Goal: Task Accomplishment & Management: Use online tool/utility

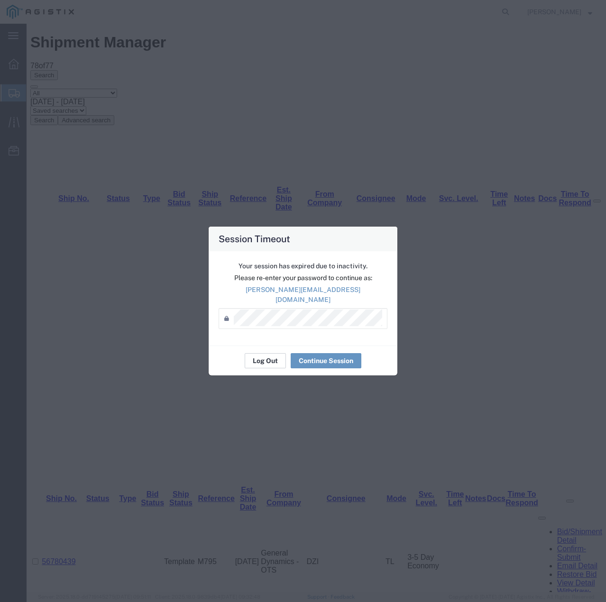
click at [264, 353] on button "Log Out" at bounding box center [265, 360] width 41 height 15
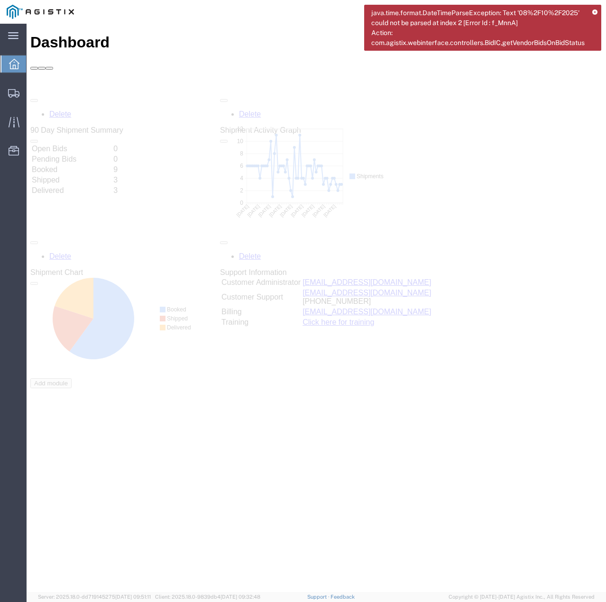
click at [595, 12] on icon at bounding box center [594, 12] width 5 height 5
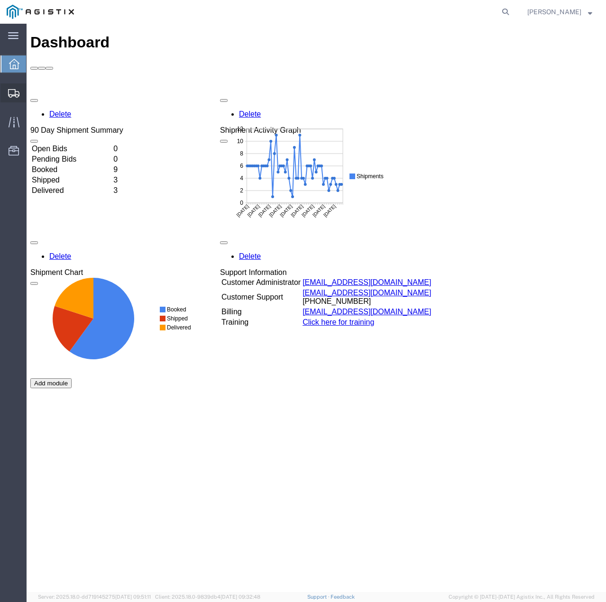
click at [9, 90] on icon at bounding box center [13, 93] width 11 height 9
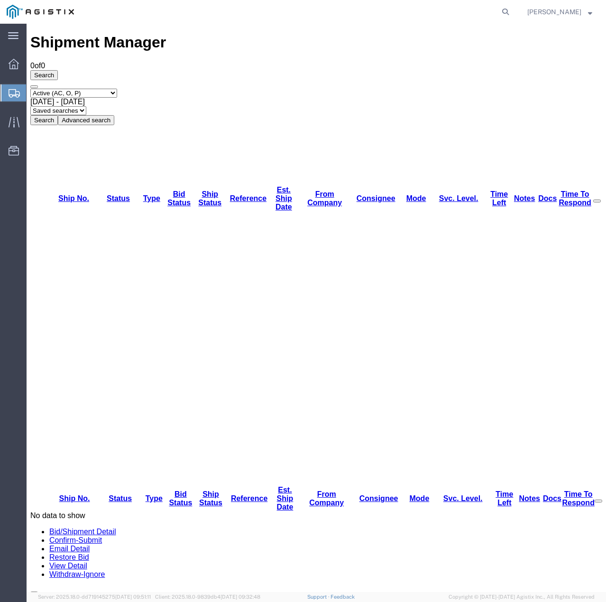
click at [100, 89] on select "Select status Active (AC, O, P) All Approved Awaiting Confirmation (AC) Booked …" at bounding box center [73, 93] width 87 height 9
select select "ALL"
click at [30, 89] on select "Select status Active (AC, O, P) All Approved Awaiting Confirmation (AC) Booked …" at bounding box center [73, 93] width 87 height 9
click at [58, 115] on button "Search" at bounding box center [43, 120] width 27 height 10
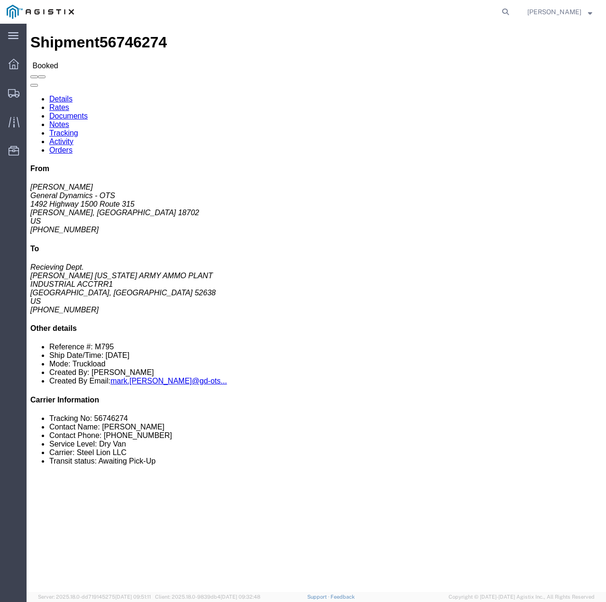
click link "Tracking"
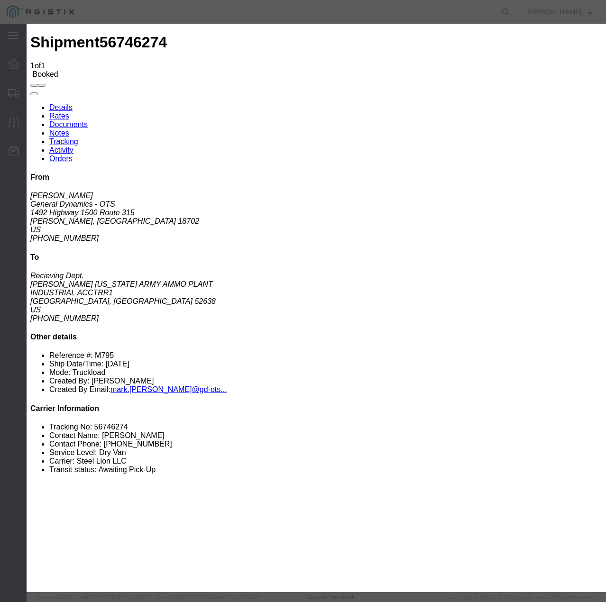
type input "[DATE]"
type input "4:00 PM"
select select "INTRANST"
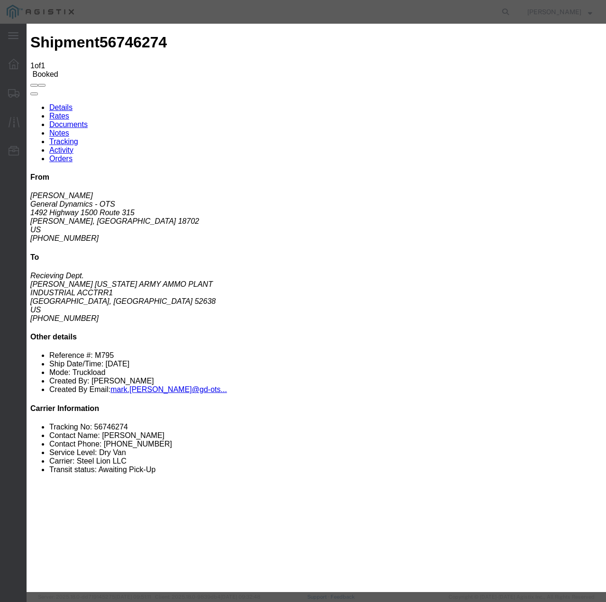
select select "22873"
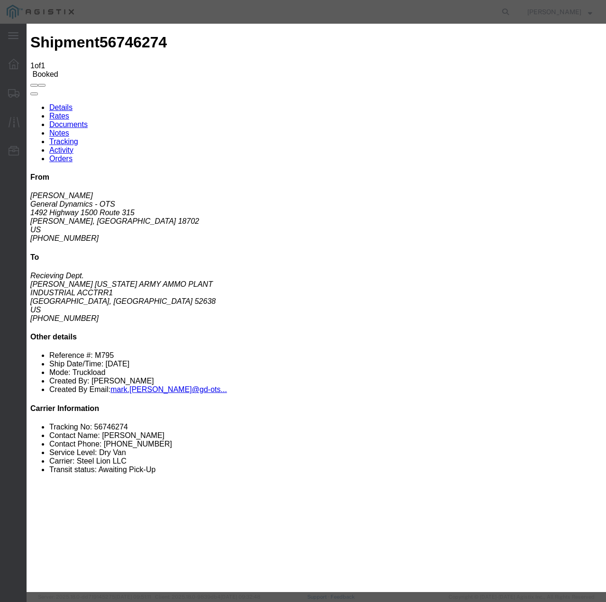
select select "TL"
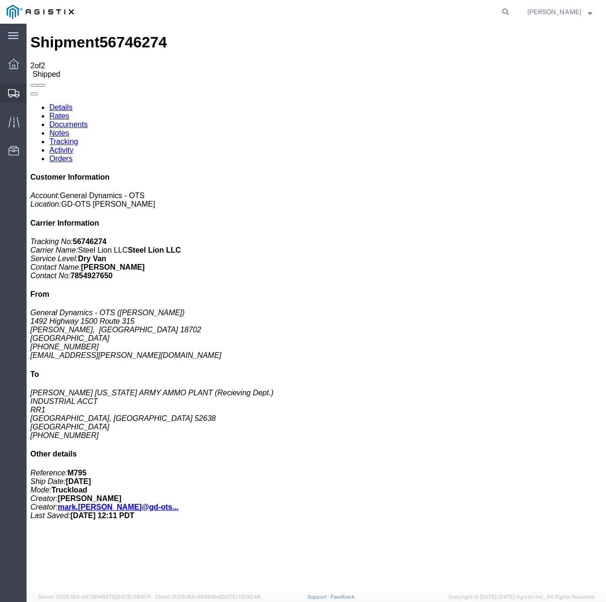
click at [8, 92] on icon at bounding box center [13, 93] width 11 height 9
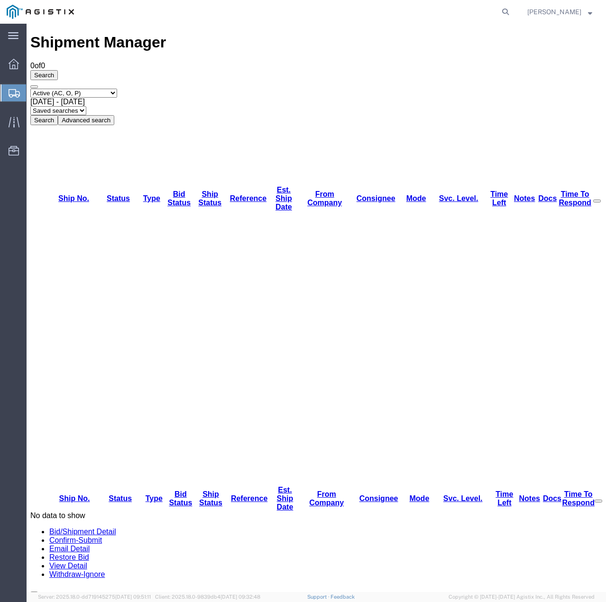
click at [117, 89] on select "Select status Active (AC, O, P) All Approved Awaiting Confirmation (AC) Booked …" at bounding box center [73, 93] width 87 height 9
select select "ALL"
click at [30, 89] on select "Select status Active (AC, O, P) All Approved Awaiting Confirmation (AC) Booked …" at bounding box center [73, 93] width 87 height 9
click at [58, 115] on button "Search" at bounding box center [43, 120] width 27 height 10
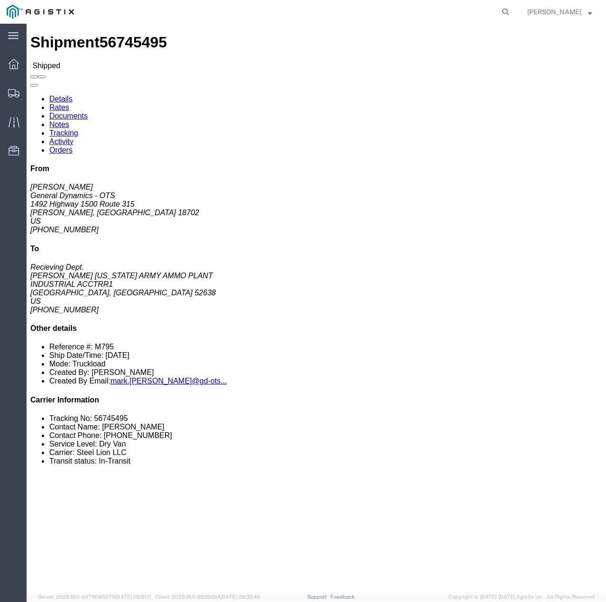
click link "Tracking"
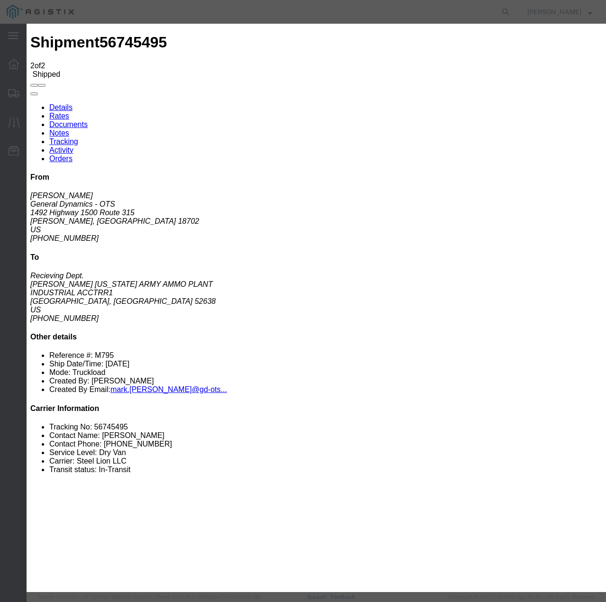
type input "[DATE]"
type input "4:00 PM"
select select "DELIVRED"
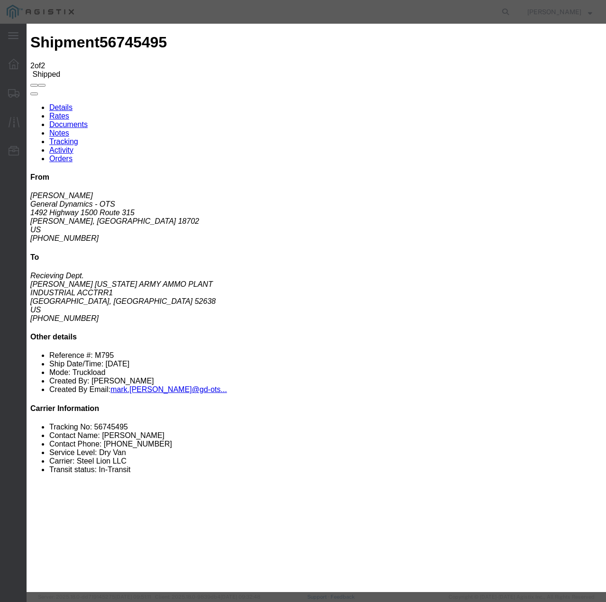
select select "22873"
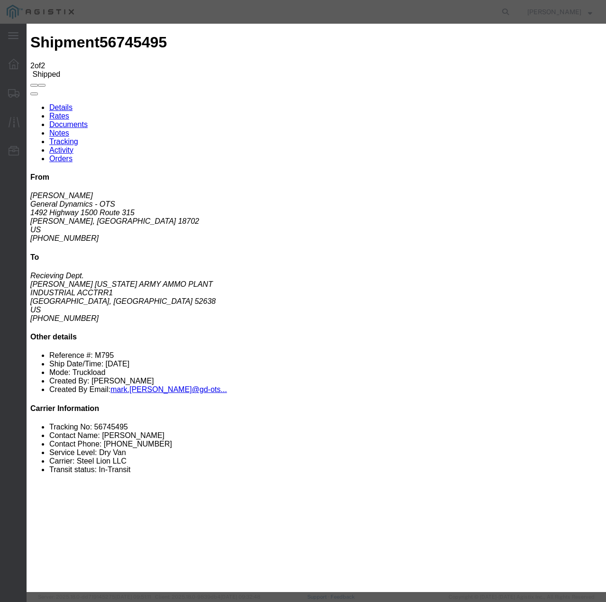
select select "TL"
